Goal: Task Accomplishment & Management: Complete application form

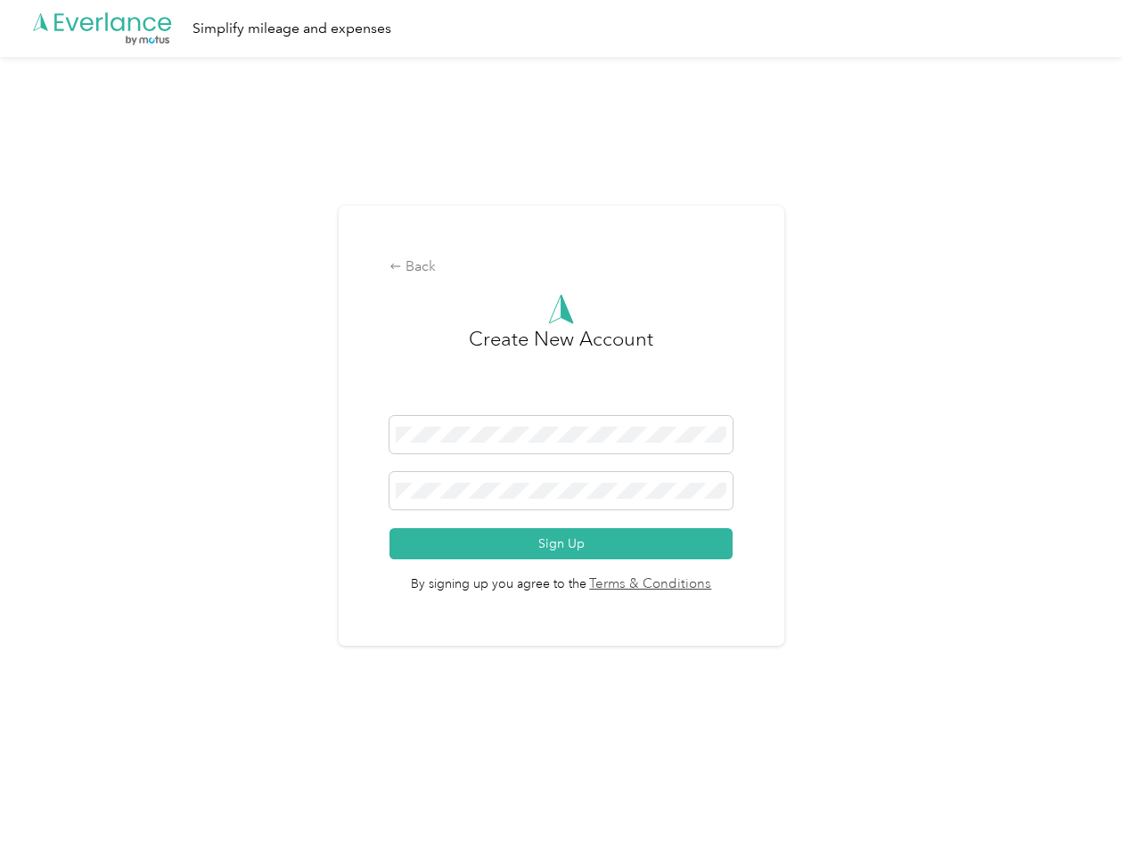
click at [565, 404] on h3 "Create New Account" at bounding box center [561, 370] width 184 height 92
click at [565, 29] on div ".cls-1 { fill: #00adee; } .cls-2 { fill: #fff; } .cls-3 { fill: #707372; } .cls…" at bounding box center [561, 28] width 1122 height 57
click at [565, 267] on div "Back" at bounding box center [560, 267] width 343 height 21
click at [565, 543] on button "Sign Up" at bounding box center [560, 543] width 343 height 31
